Goal: Task Accomplishment & Management: Manage account settings

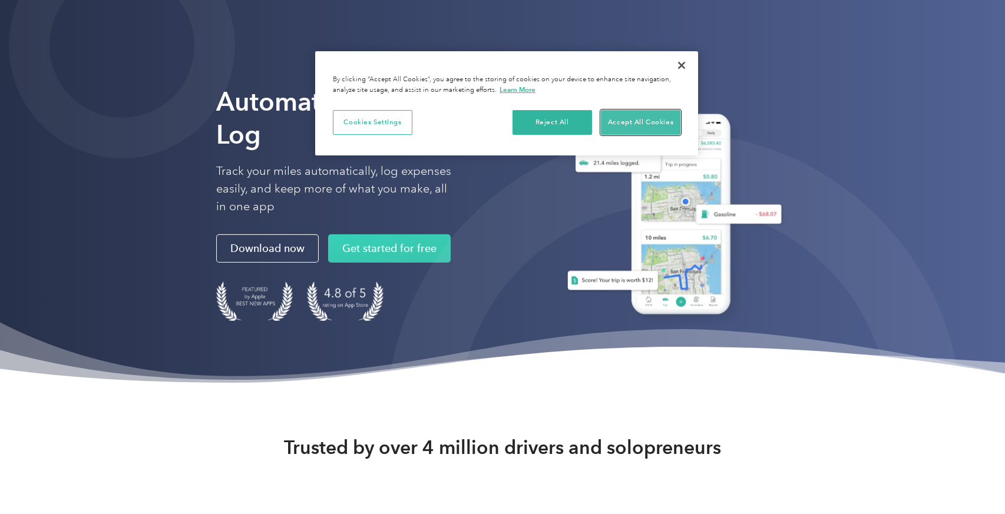
click at [629, 119] on button "Accept All Cookies" at bounding box center [641, 122] width 80 height 25
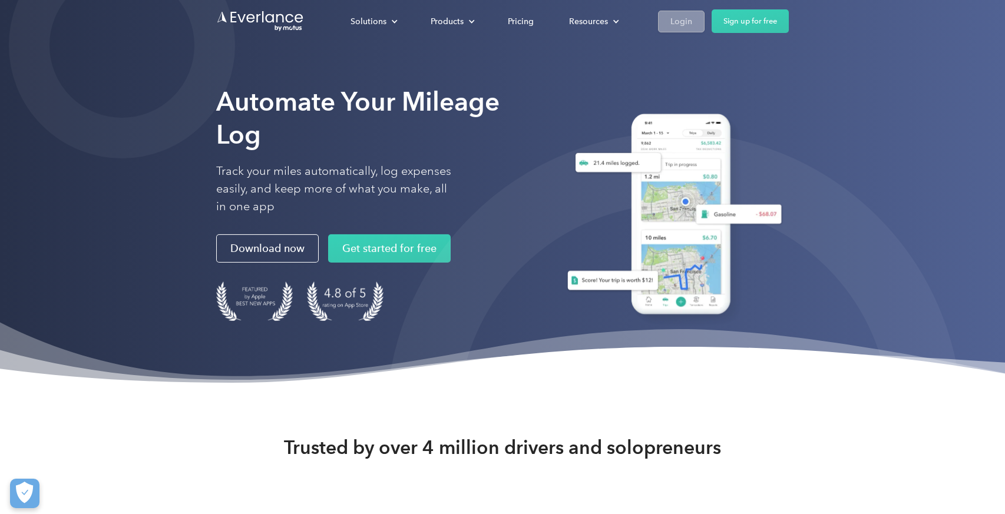
click at [687, 18] on div "Login" at bounding box center [681, 21] width 22 height 15
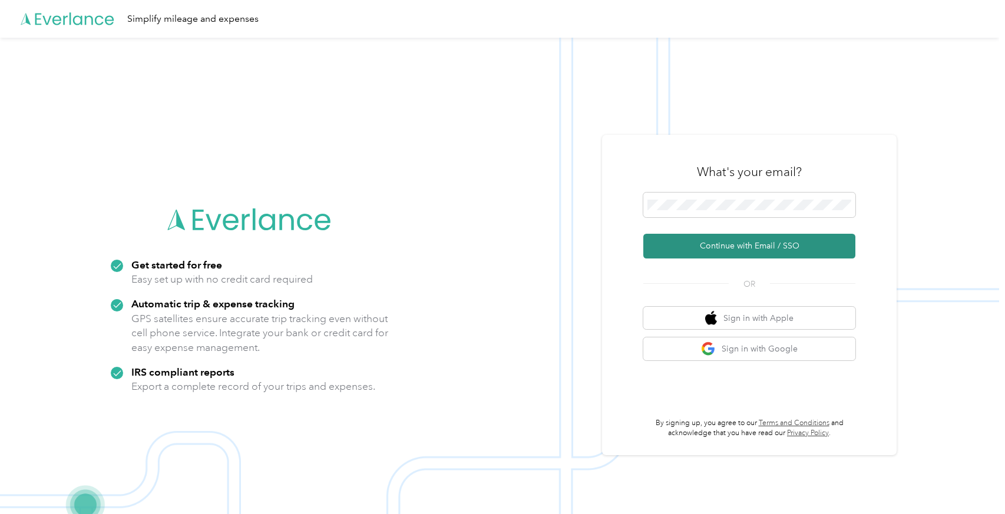
click at [753, 244] on button "Continue with Email / SSO" at bounding box center [749, 246] width 212 height 25
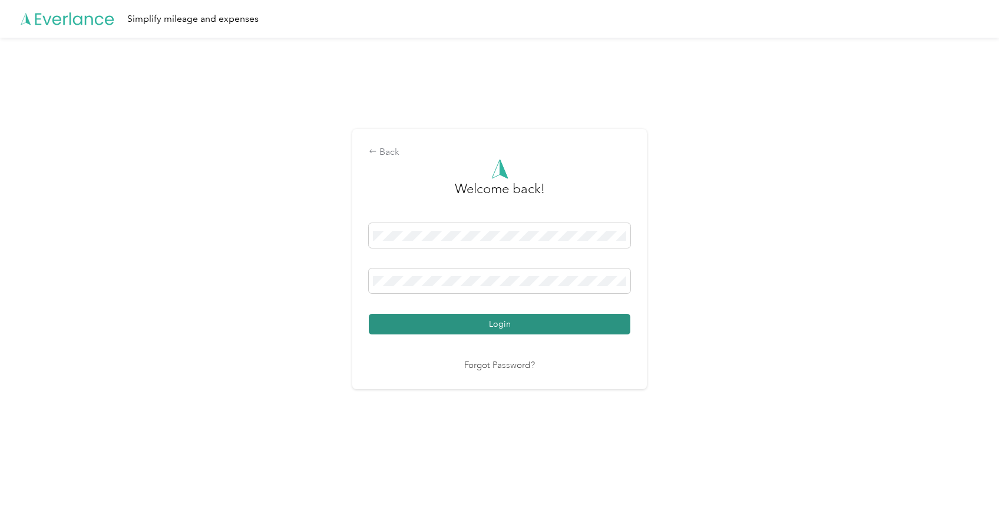
click at [580, 324] on button "Login" at bounding box center [500, 324] width 262 height 21
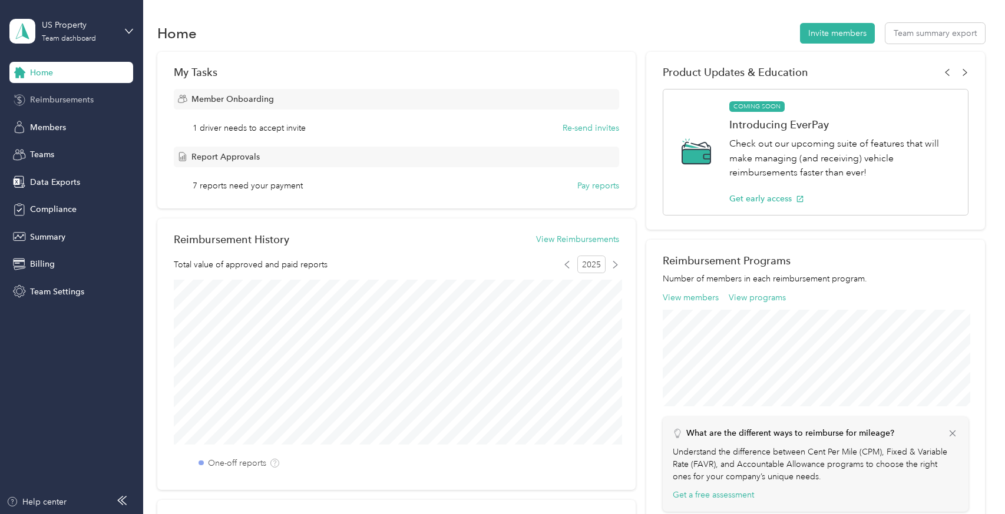
click at [91, 100] on span "Reimbursements" at bounding box center [62, 100] width 64 height 12
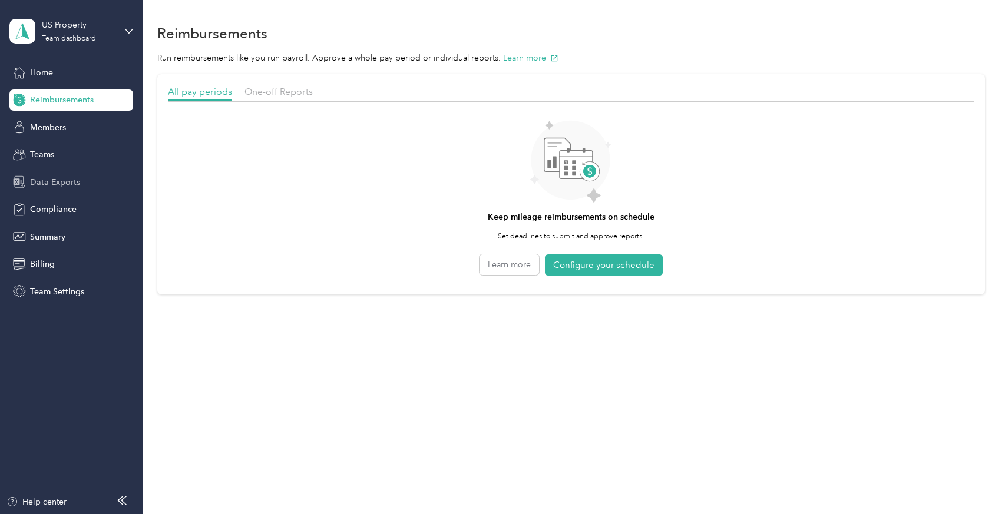
click at [85, 177] on div "Data Exports" at bounding box center [71, 181] width 124 height 21
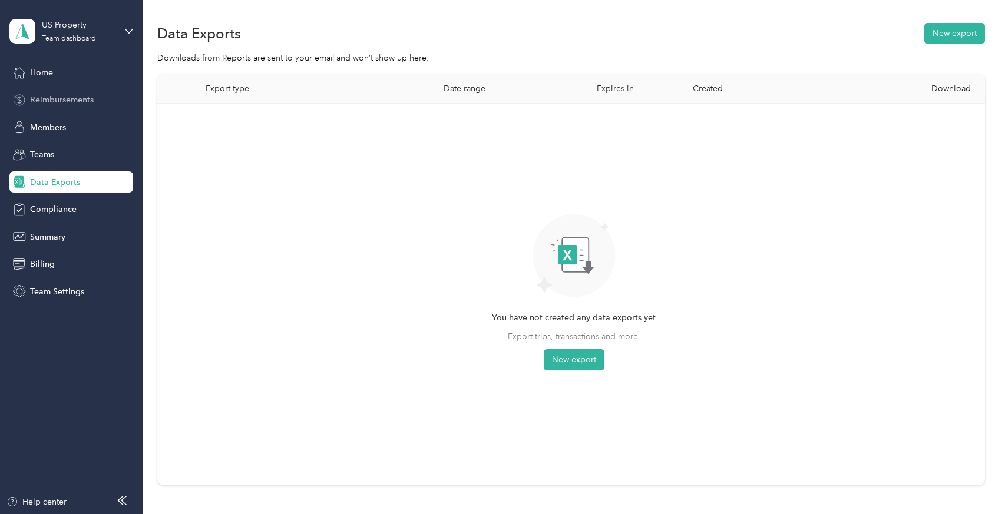
click at [66, 102] on span "Reimbursements" at bounding box center [62, 100] width 64 height 12
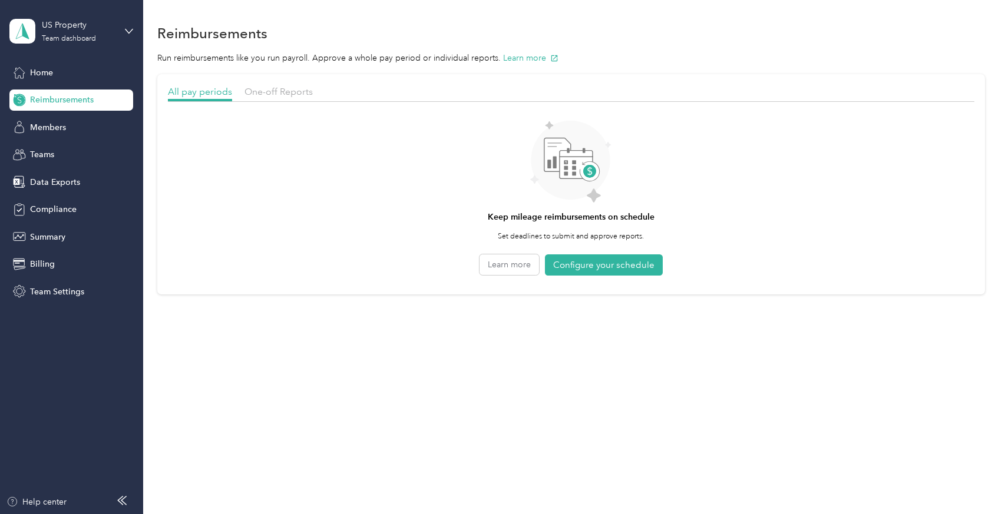
click at [263, 83] on section "All pay periods One-off Reports Keep mileage reimbursements on schedule Set dea…" at bounding box center [570, 184] width 827 height 220
click at [263, 90] on span "One-off Reports" at bounding box center [278, 91] width 68 height 11
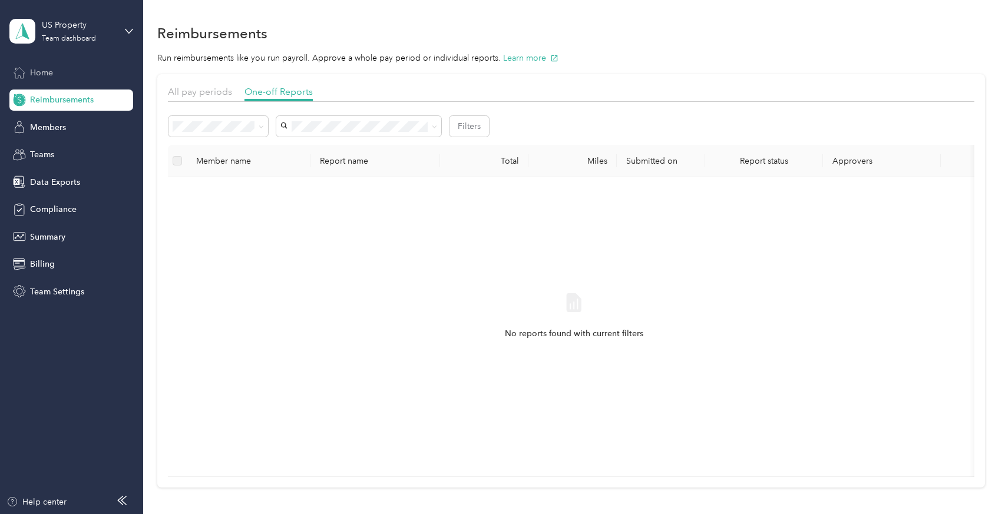
click at [79, 77] on div "Home" at bounding box center [71, 72] width 124 height 21
